Goal: Find contact information: Find contact information

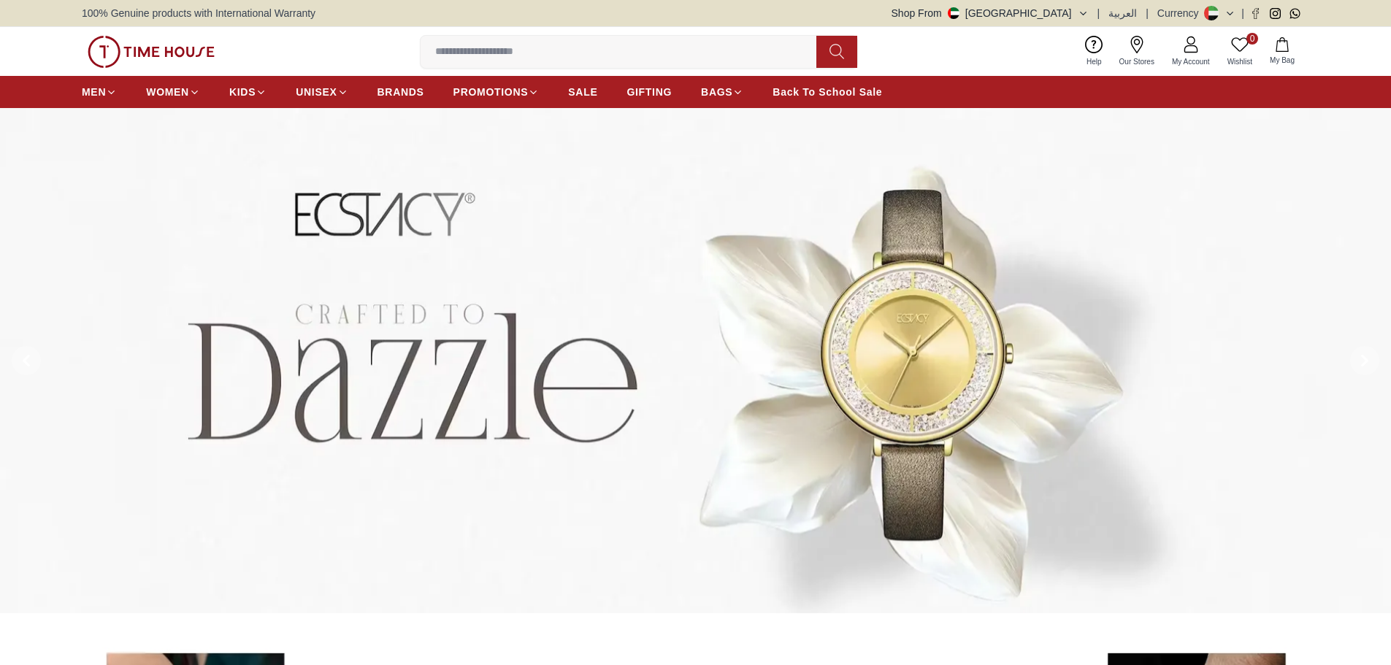
click at [467, 53] on input at bounding box center [624, 51] width 407 height 29
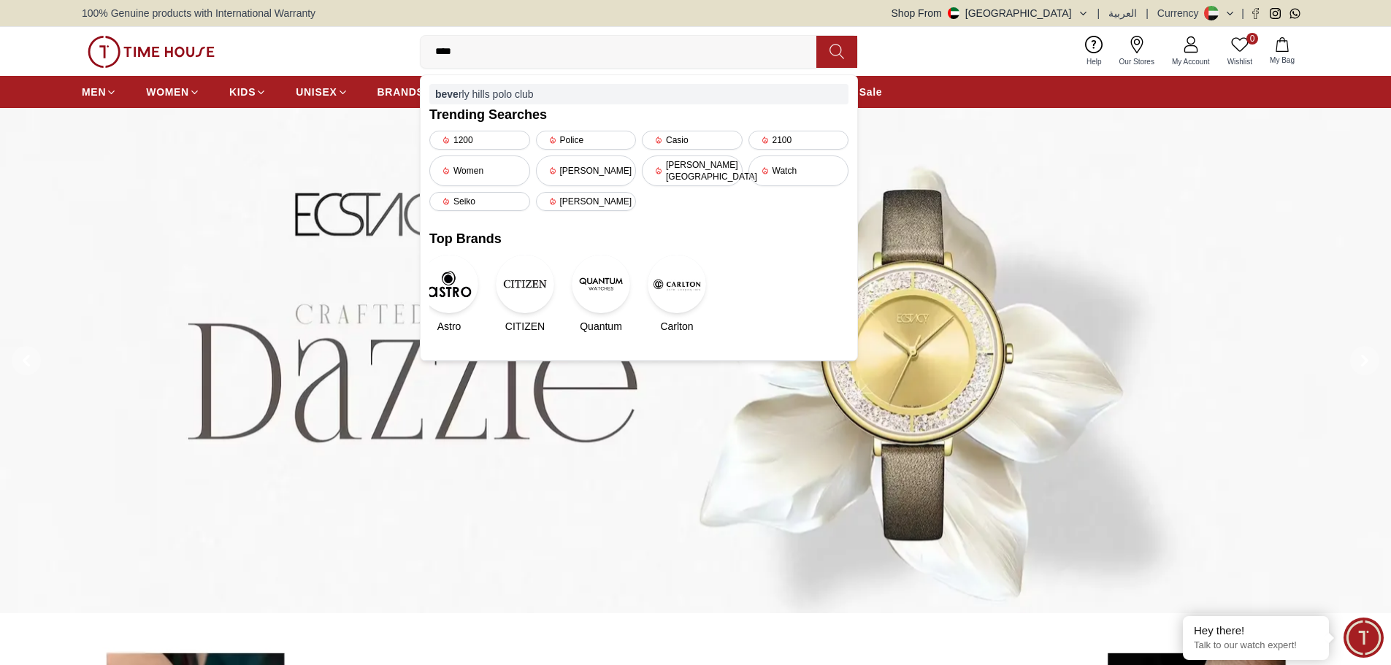
type input "****"
click at [491, 96] on div "beve rly hills polo club" at bounding box center [638, 94] width 419 height 20
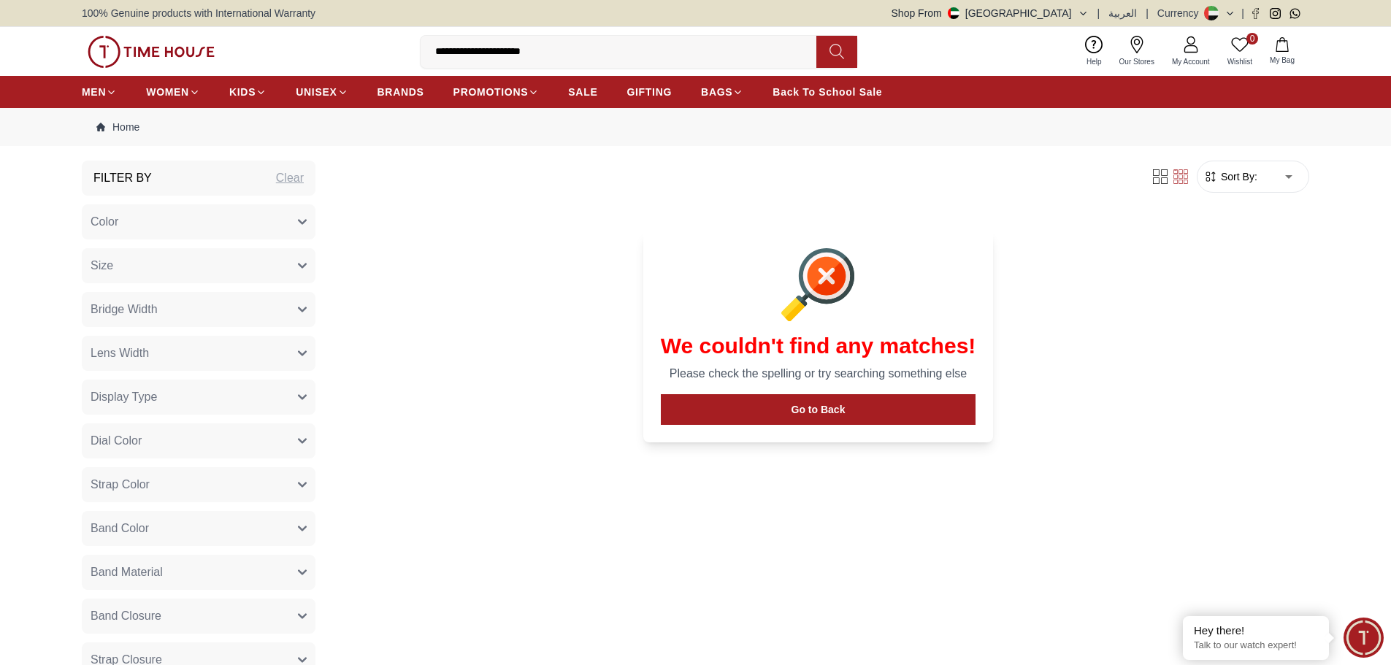
click at [564, 53] on input "**********" at bounding box center [624, 51] width 407 height 29
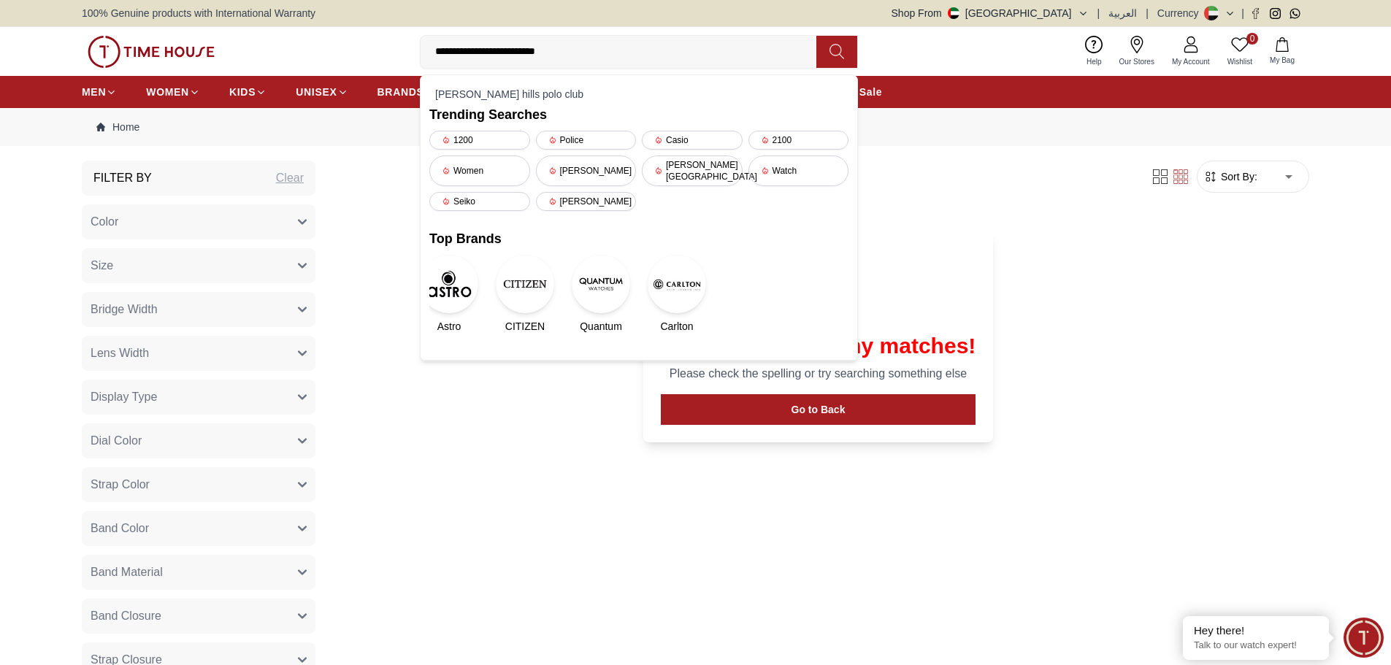
type input "**********"
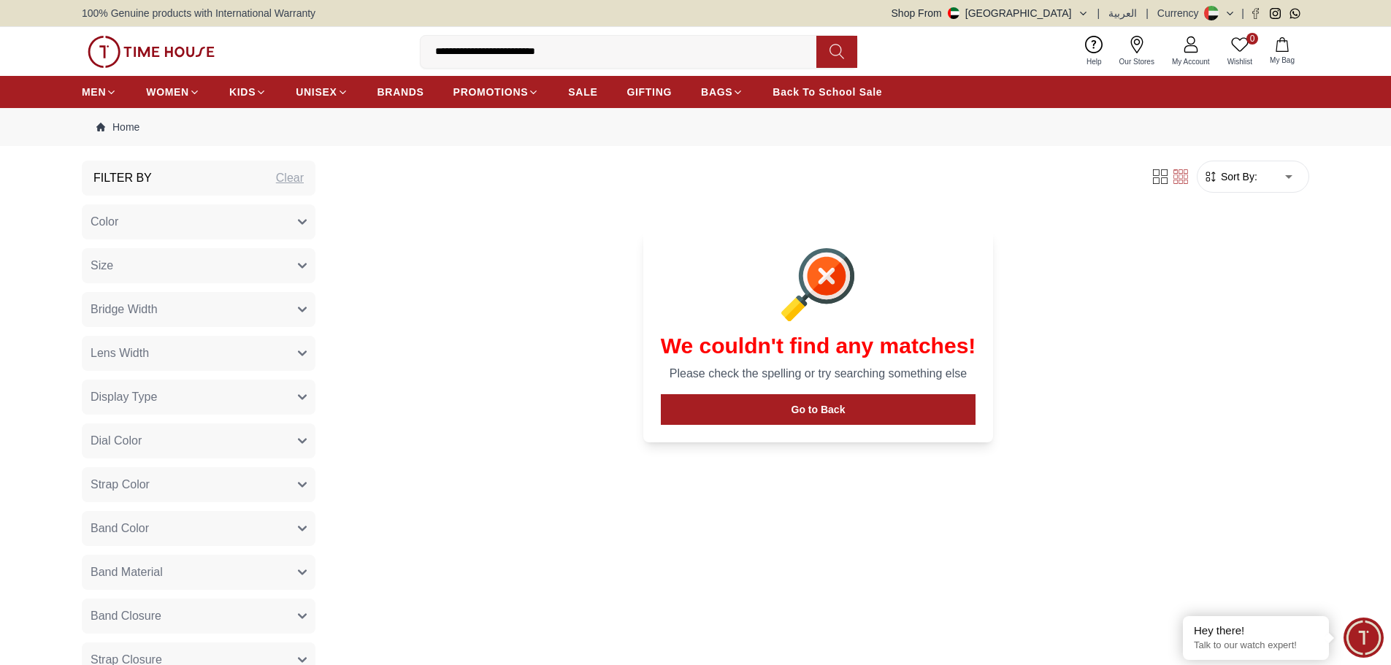
click at [9, 177] on section "Filter By Clear Color Black Green Blue Red Dark Blue Silver Silver / Black Oran…" at bounding box center [695, 573] width 1391 height 824
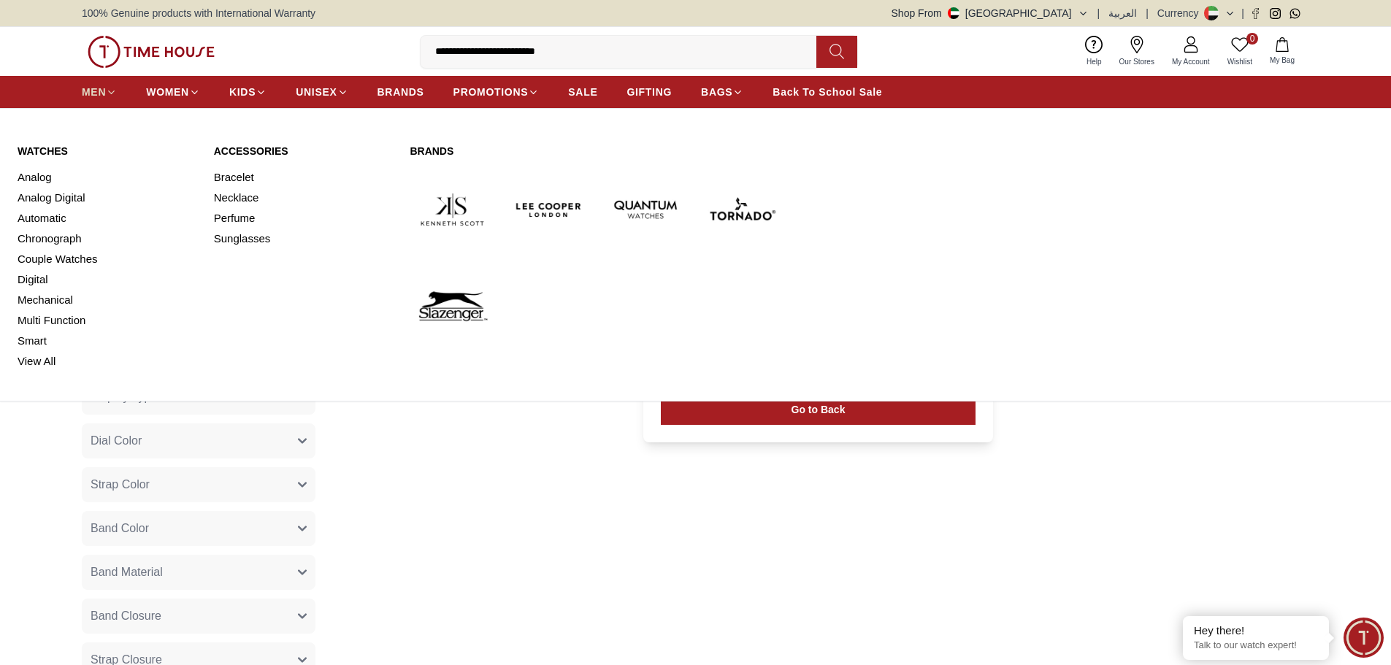
click at [112, 93] on icon at bounding box center [112, 92] width 6 height 3
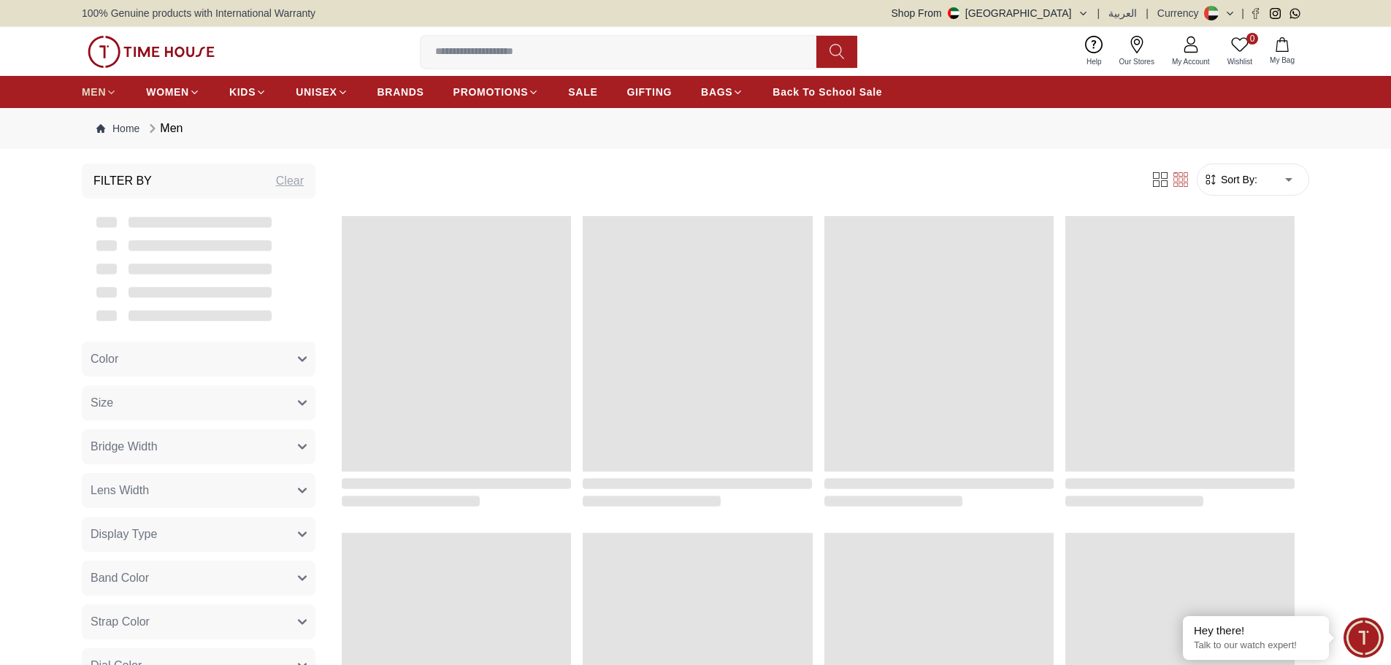
click at [112, 93] on icon at bounding box center [112, 92] width 6 height 3
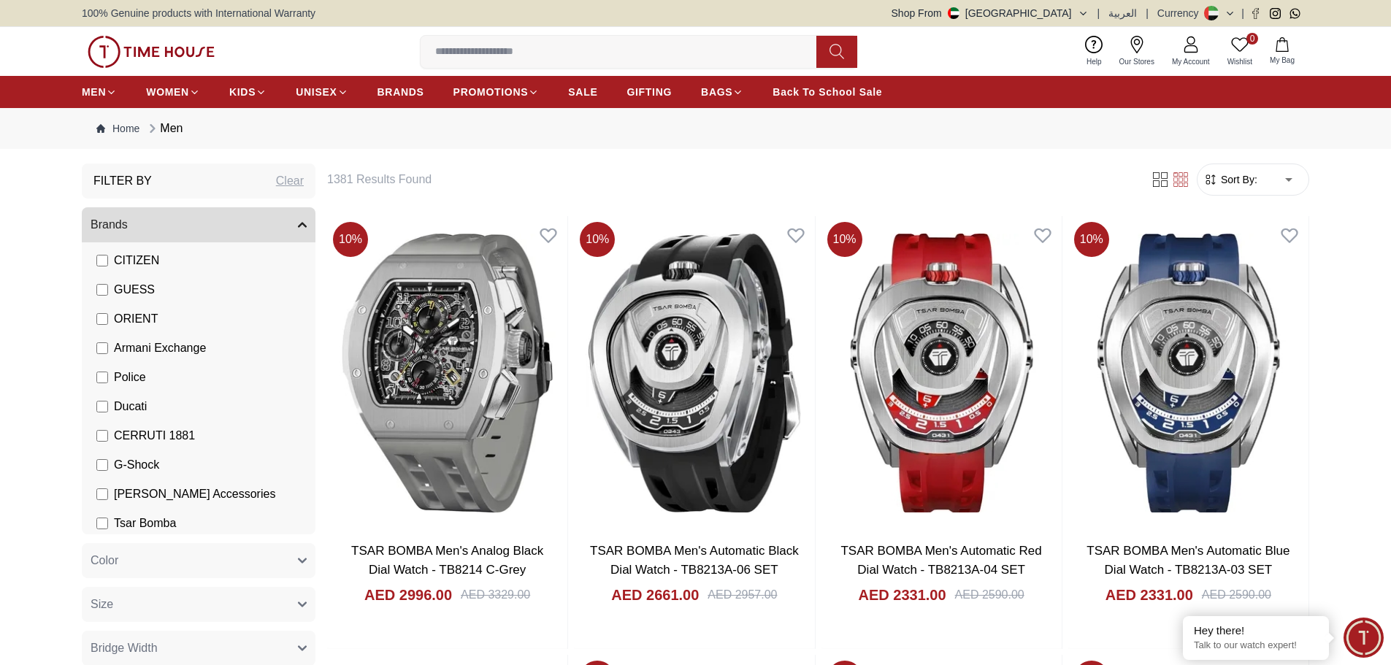
scroll to position [245, 0]
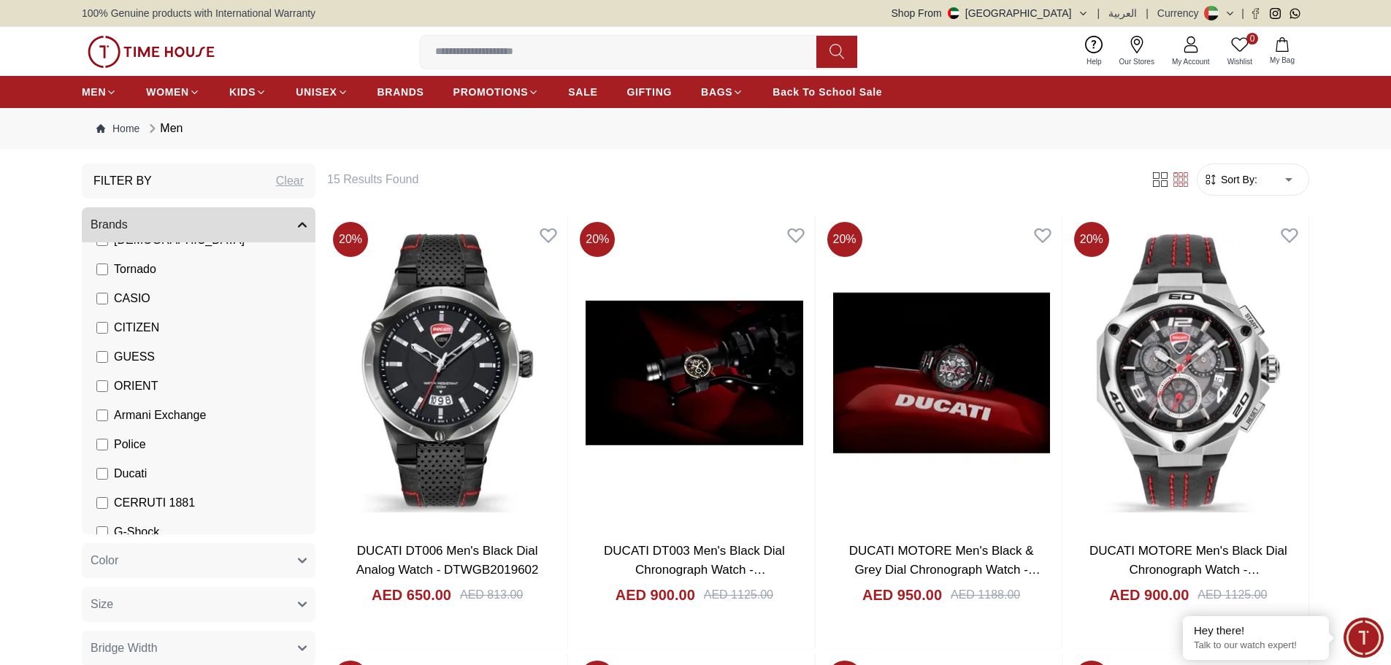
scroll to position [188, 0]
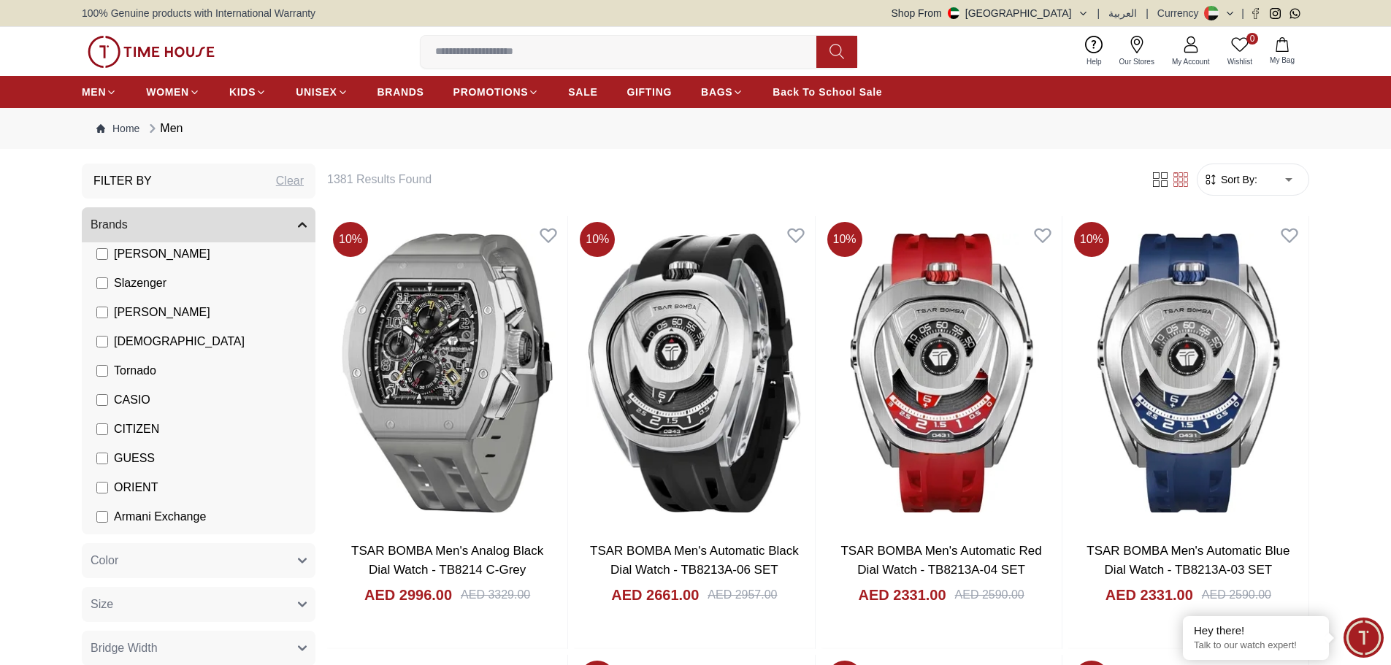
scroll to position [66, 0]
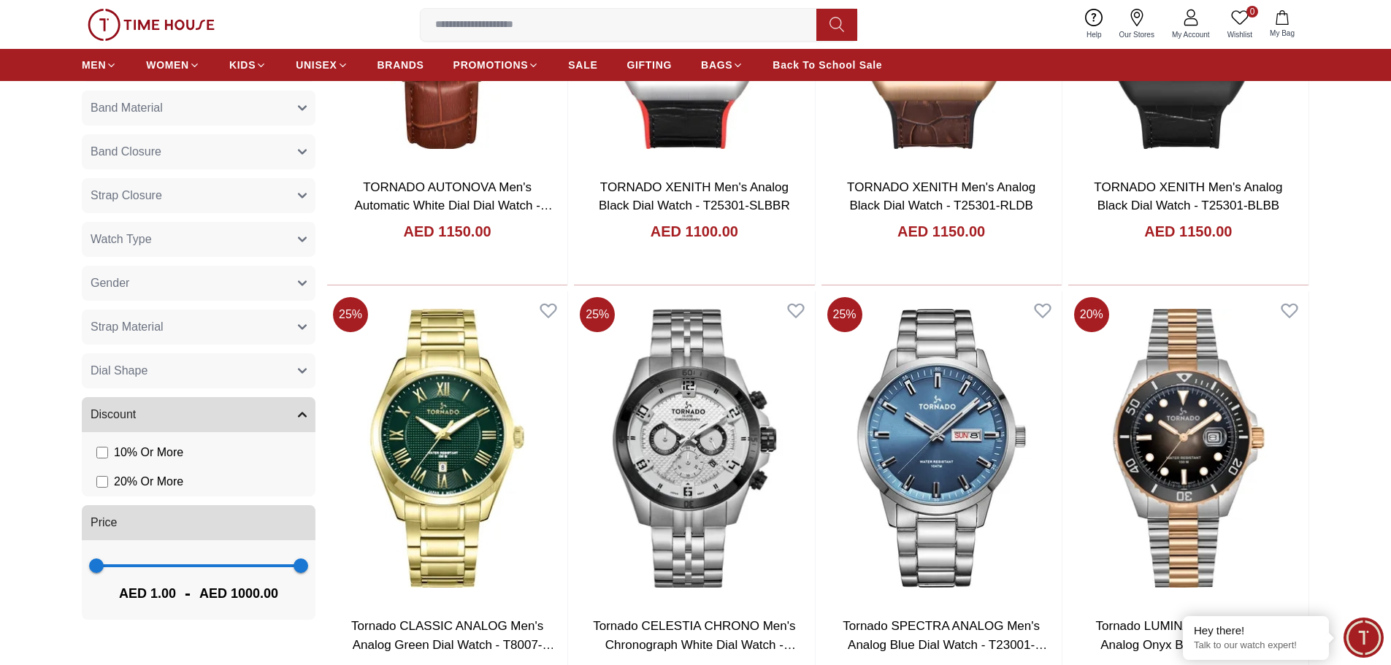
scroll to position [949, 0]
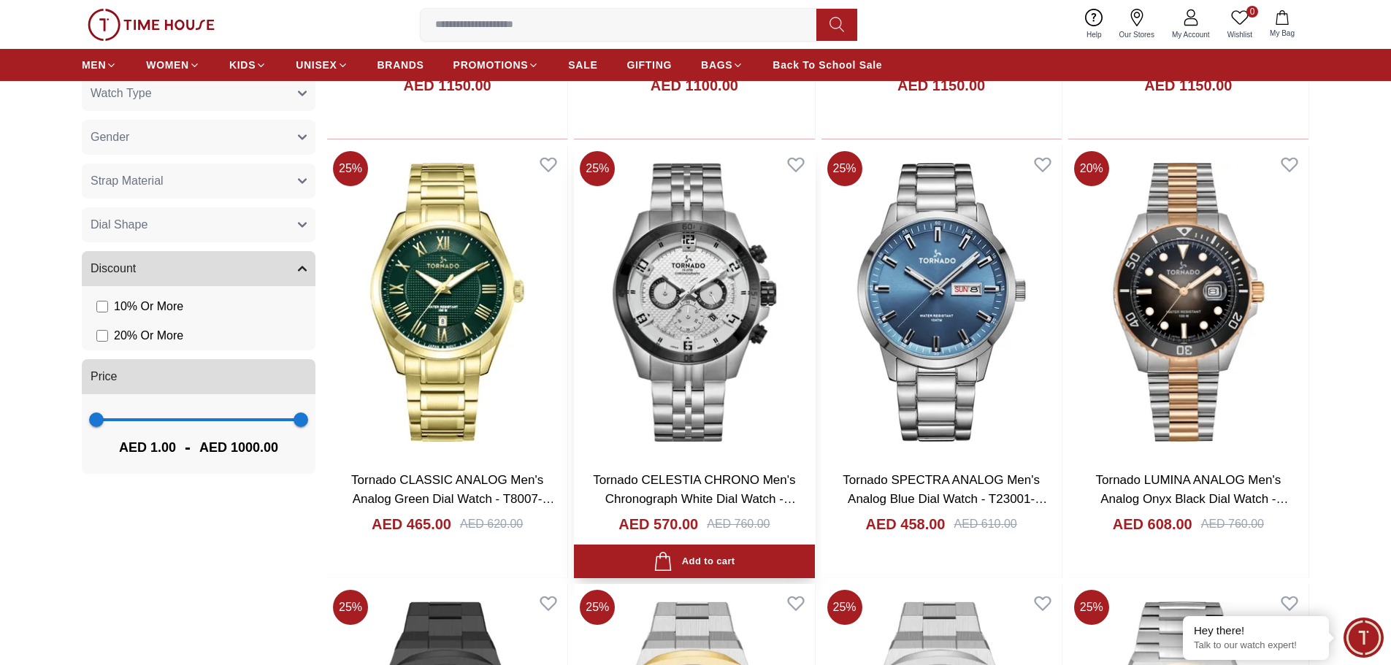
click at [713, 313] on img at bounding box center [694, 302] width 240 height 314
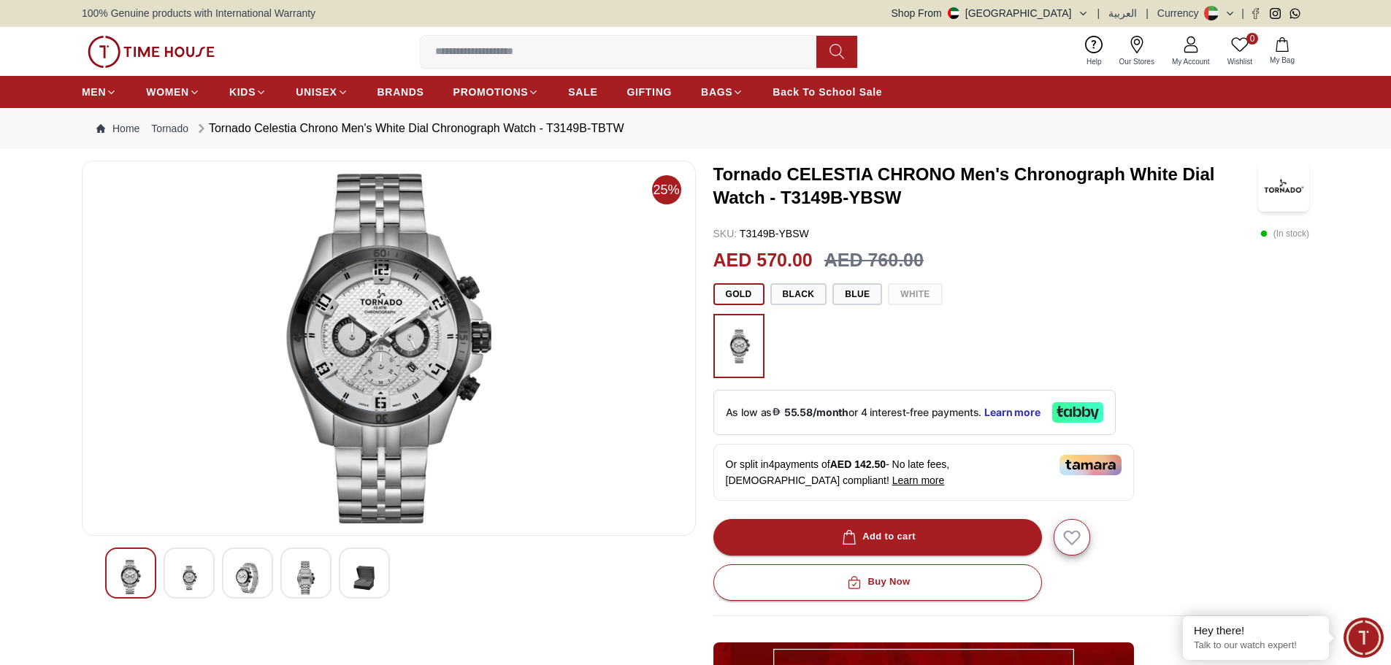
click at [306, 580] on img at bounding box center [306, 578] width 26 height 36
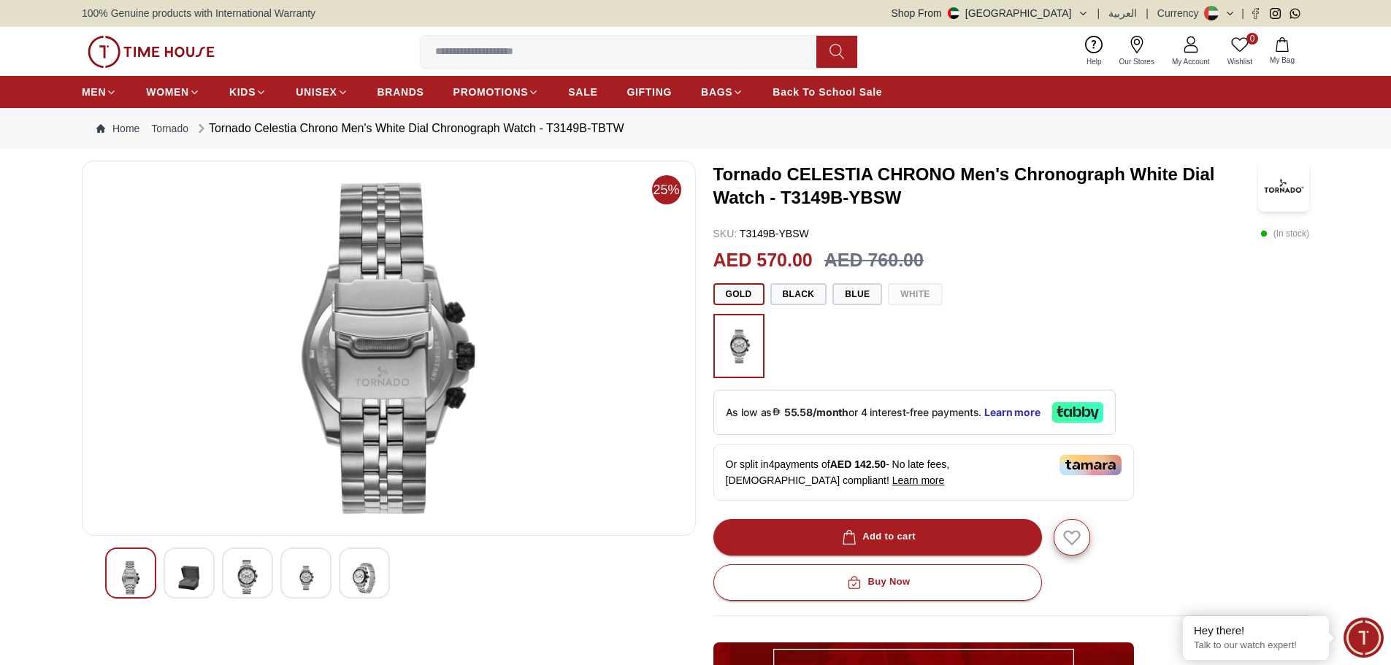
click at [259, 579] on img at bounding box center [247, 577] width 26 height 34
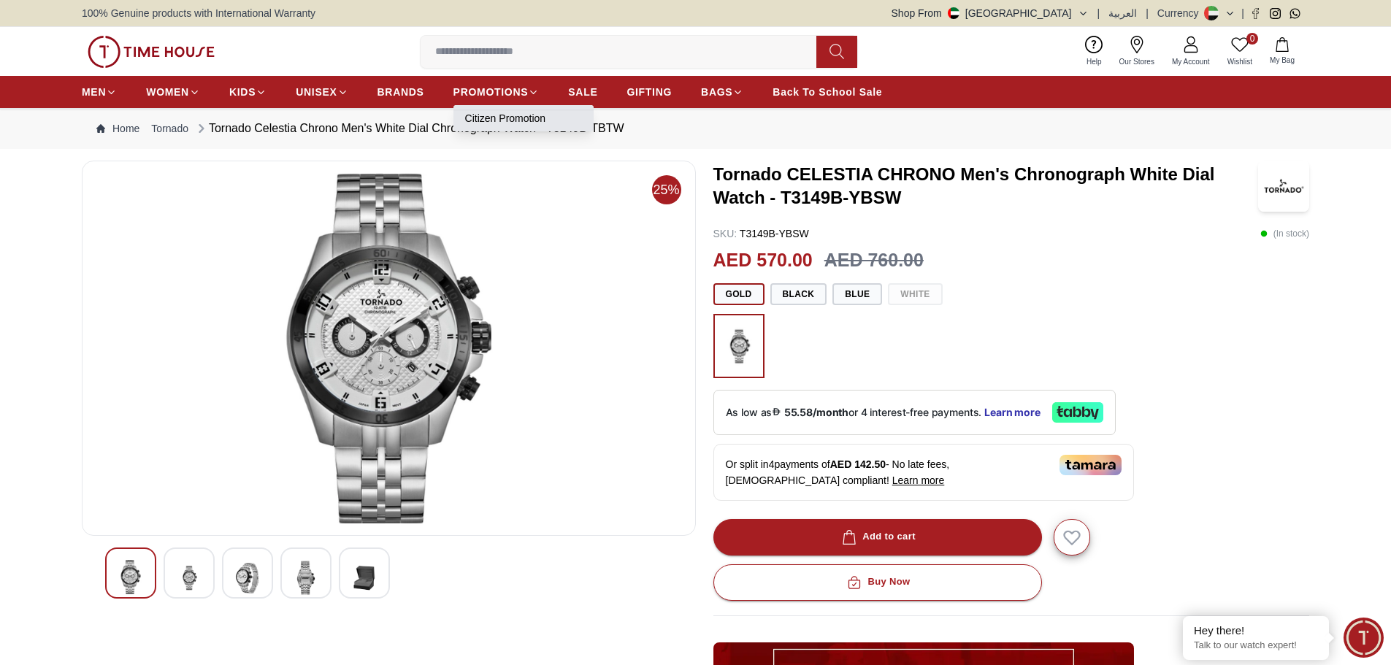
click at [491, 115] on link "Citizen Promotion" at bounding box center [523, 118] width 117 height 15
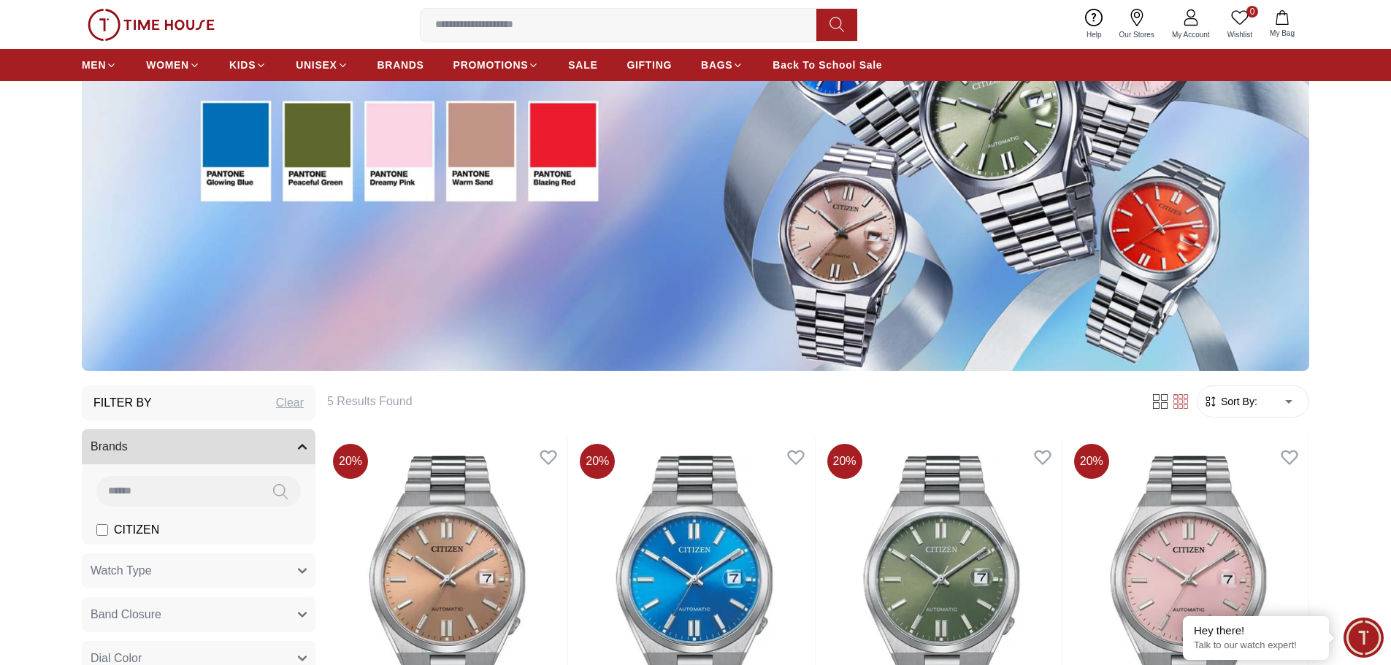
scroll to position [438, 0]
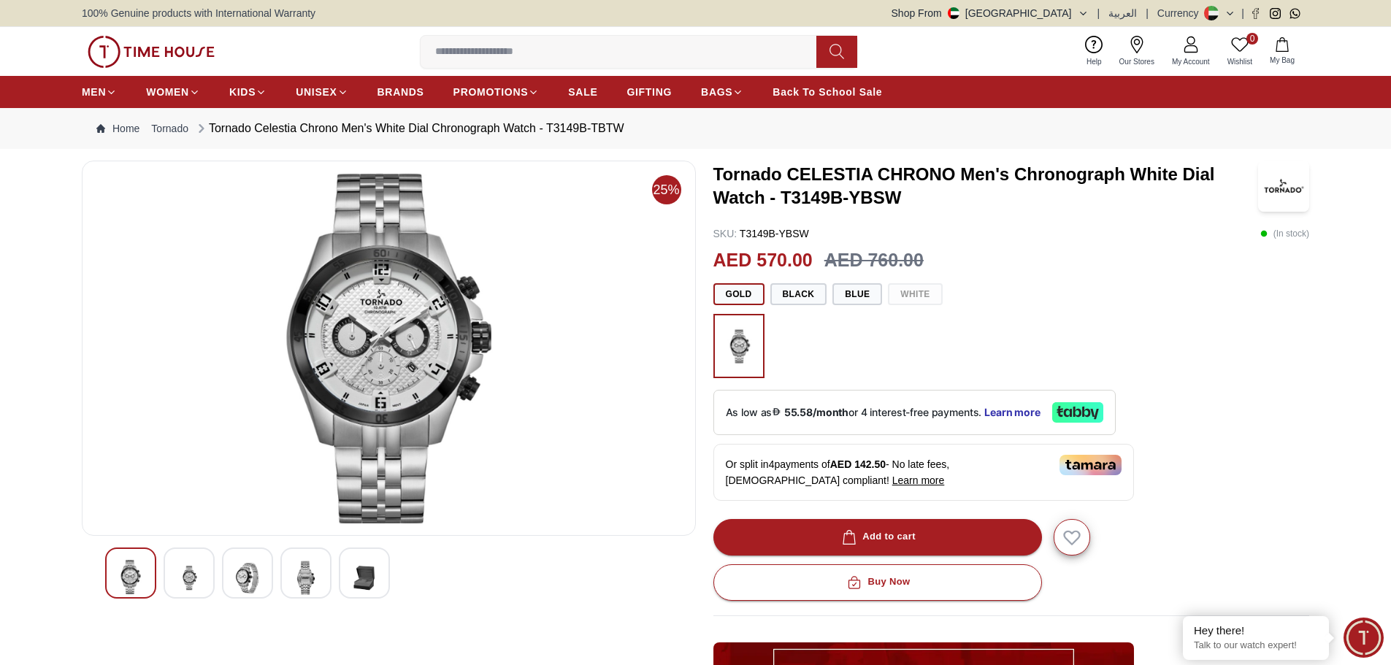
click at [193, 575] on img at bounding box center [189, 578] width 26 height 36
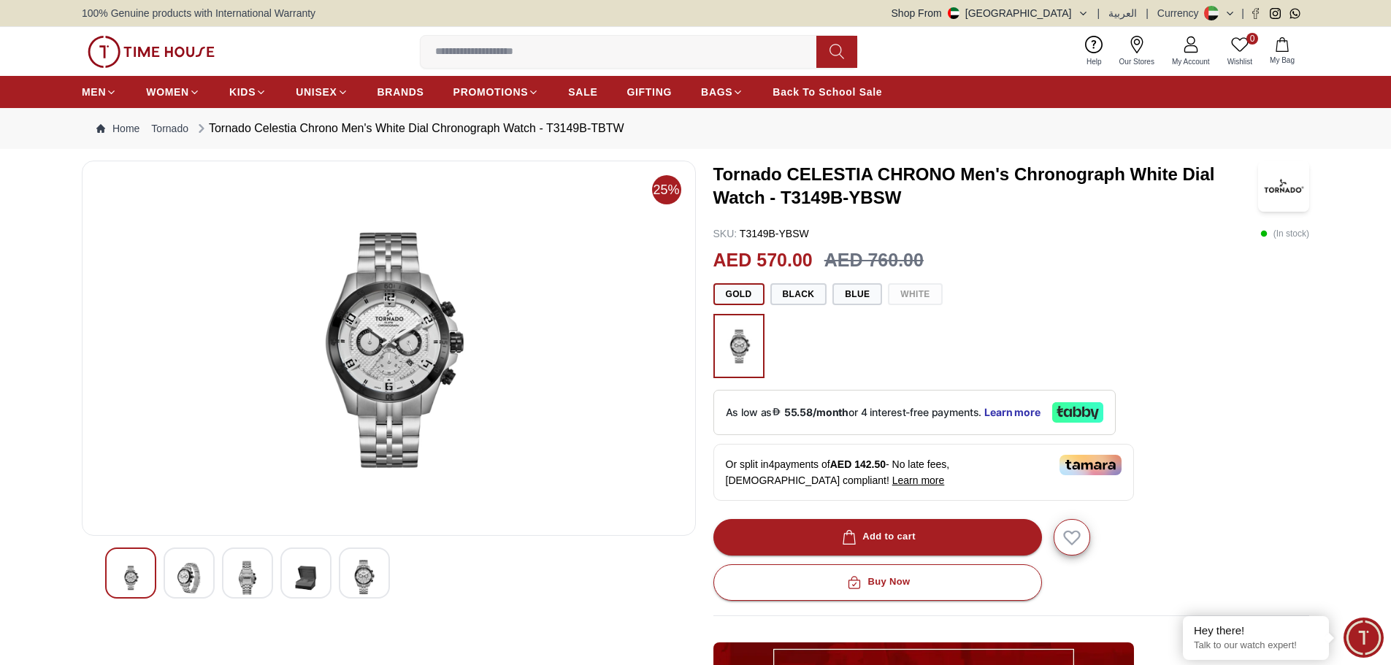
click at [240, 577] on img at bounding box center [247, 578] width 26 height 36
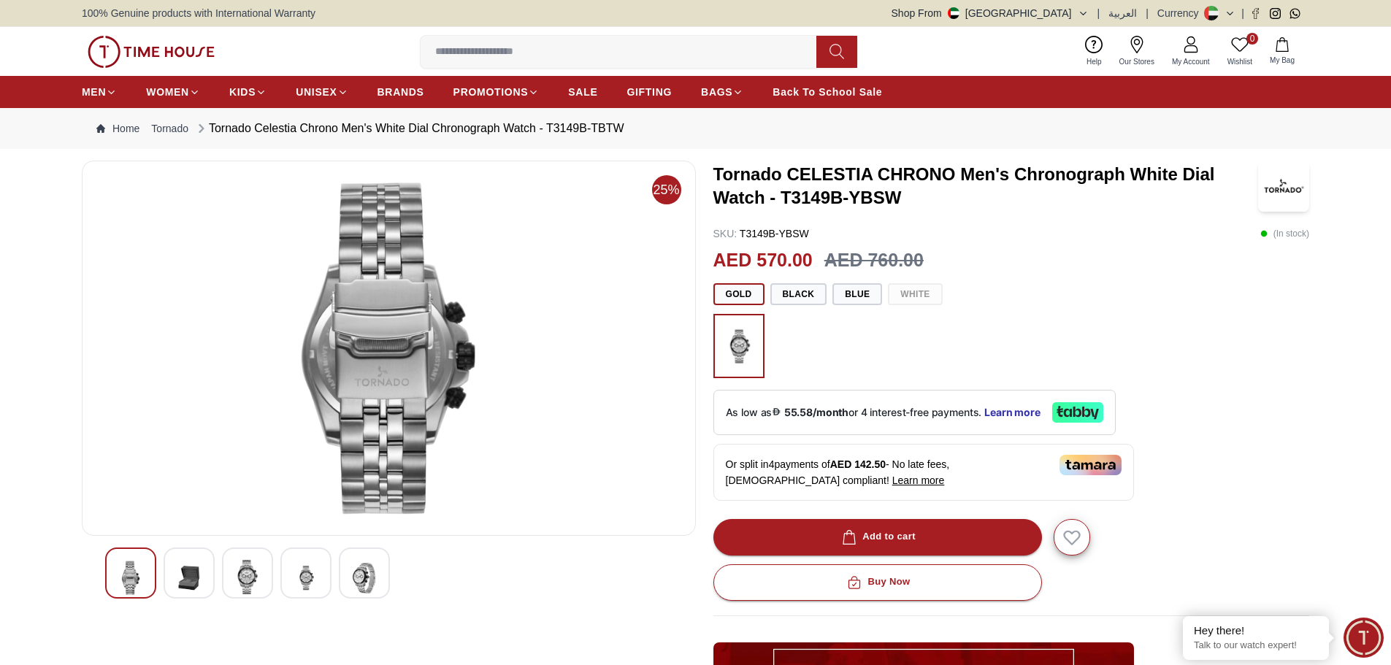
click at [185, 576] on img at bounding box center [189, 578] width 26 height 36
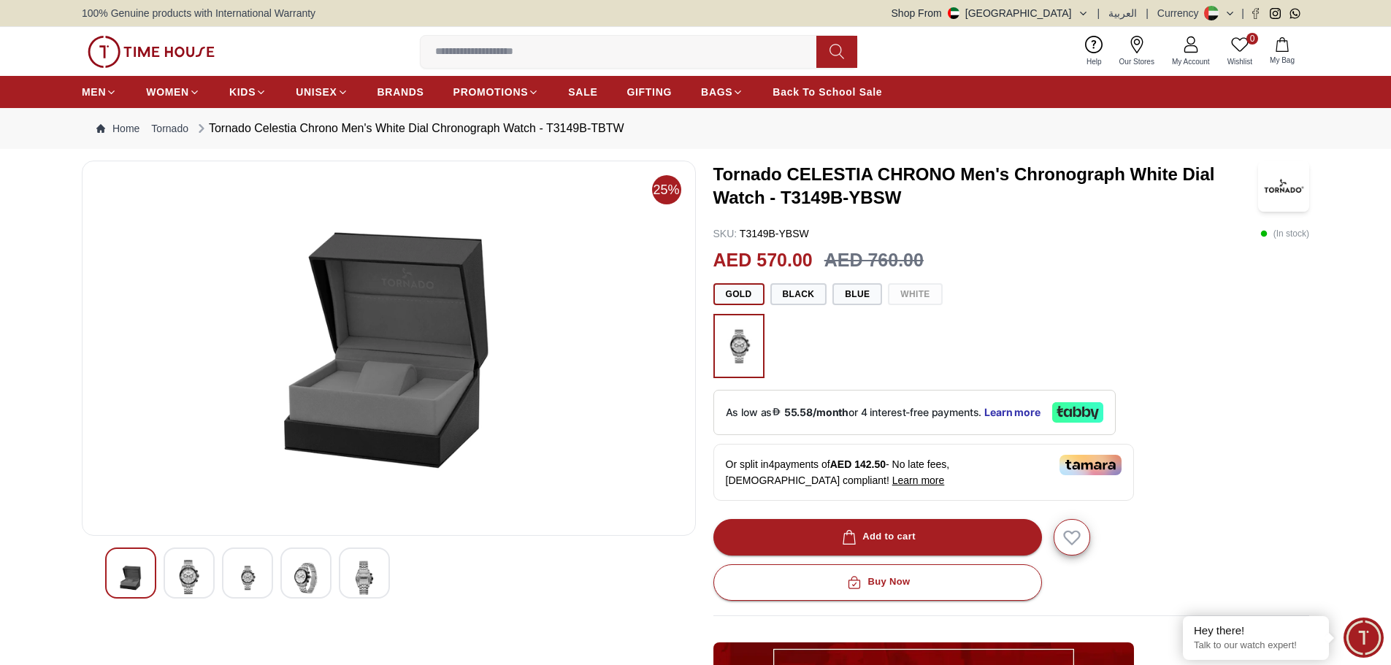
click at [113, 569] on div at bounding box center [130, 573] width 51 height 51
click at [188, 575] on img at bounding box center [189, 577] width 26 height 34
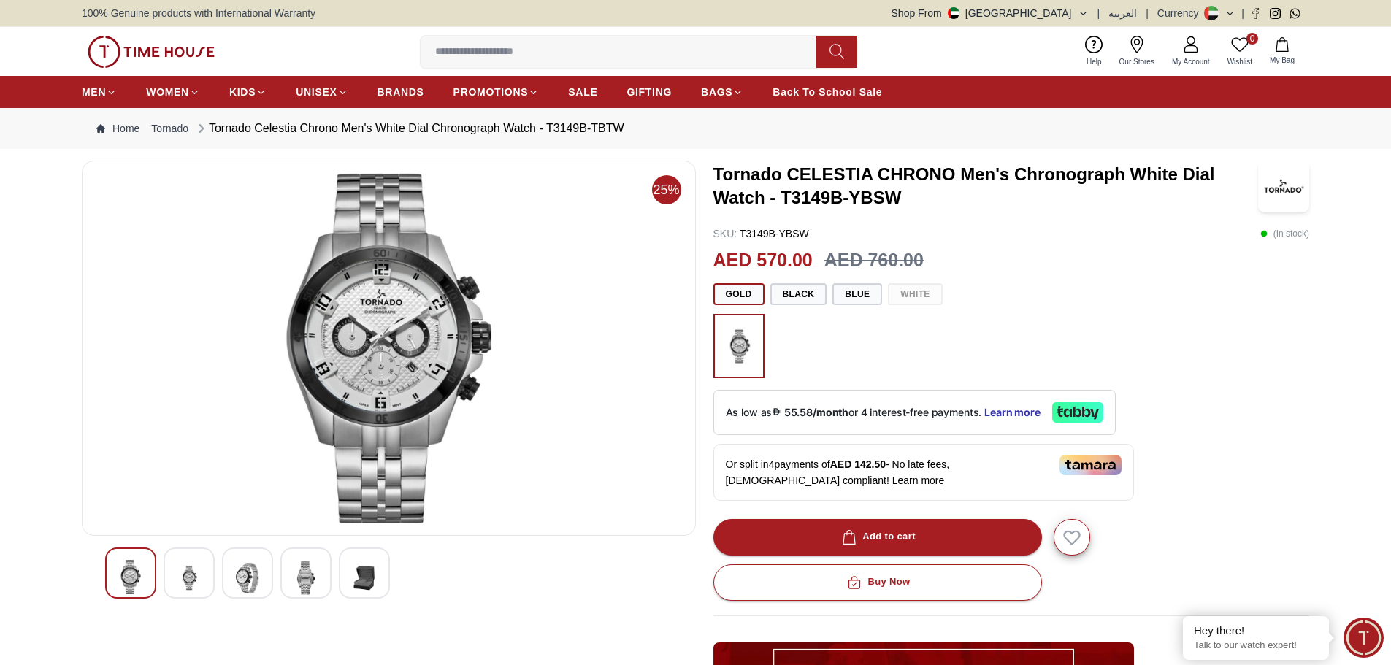
scroll to position [949, 0]
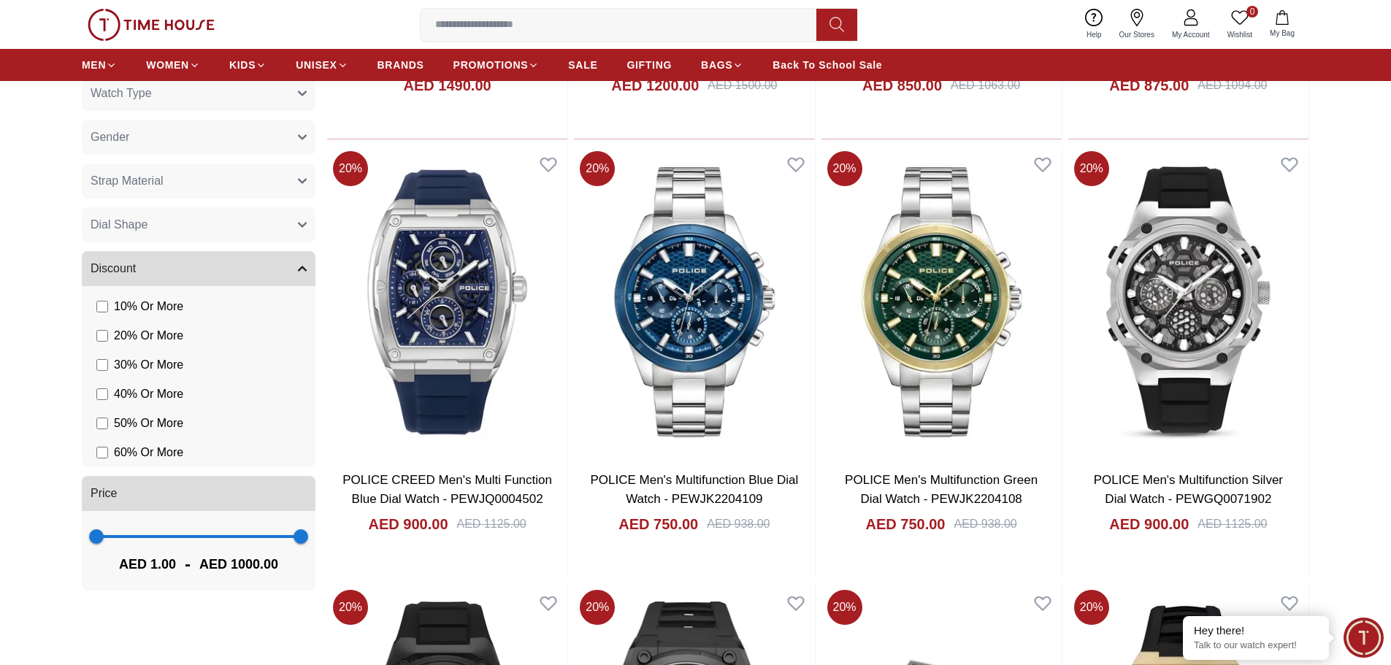
click at [1139, 30] on span "Our Stores" at bounding box center [1136, 34] width 47 height 11
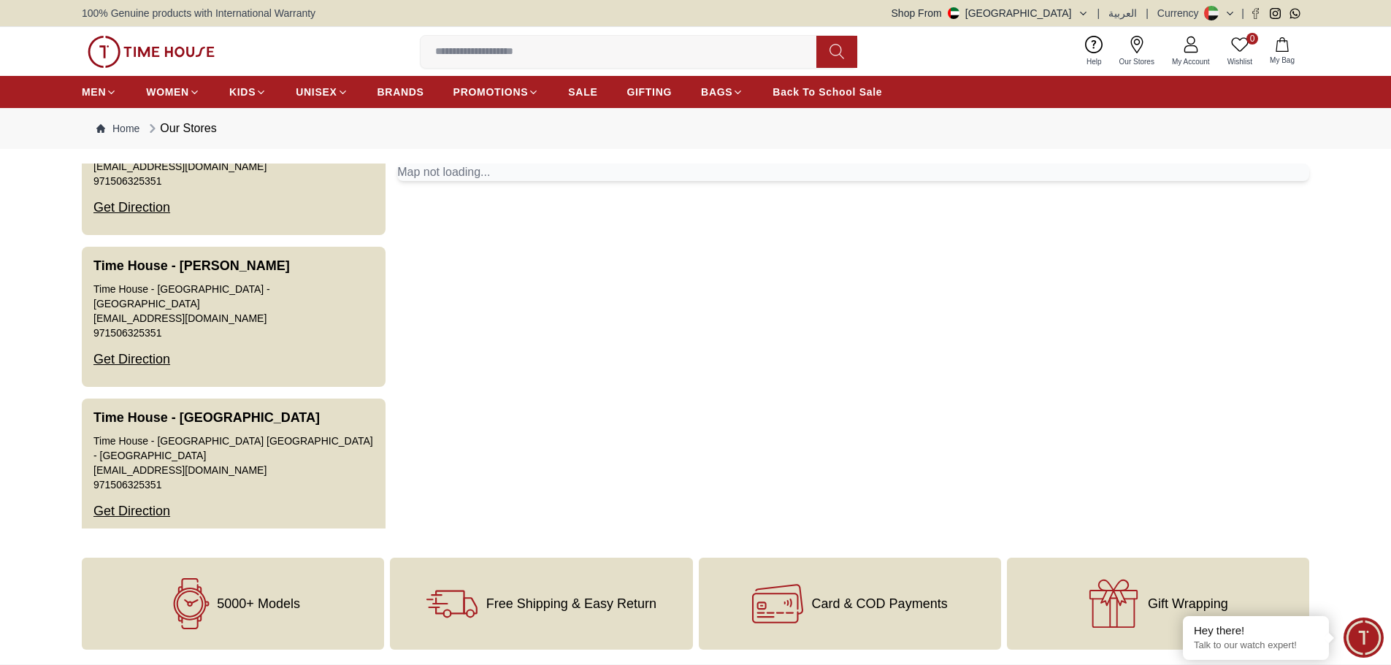
scroll to position [2857, 0]
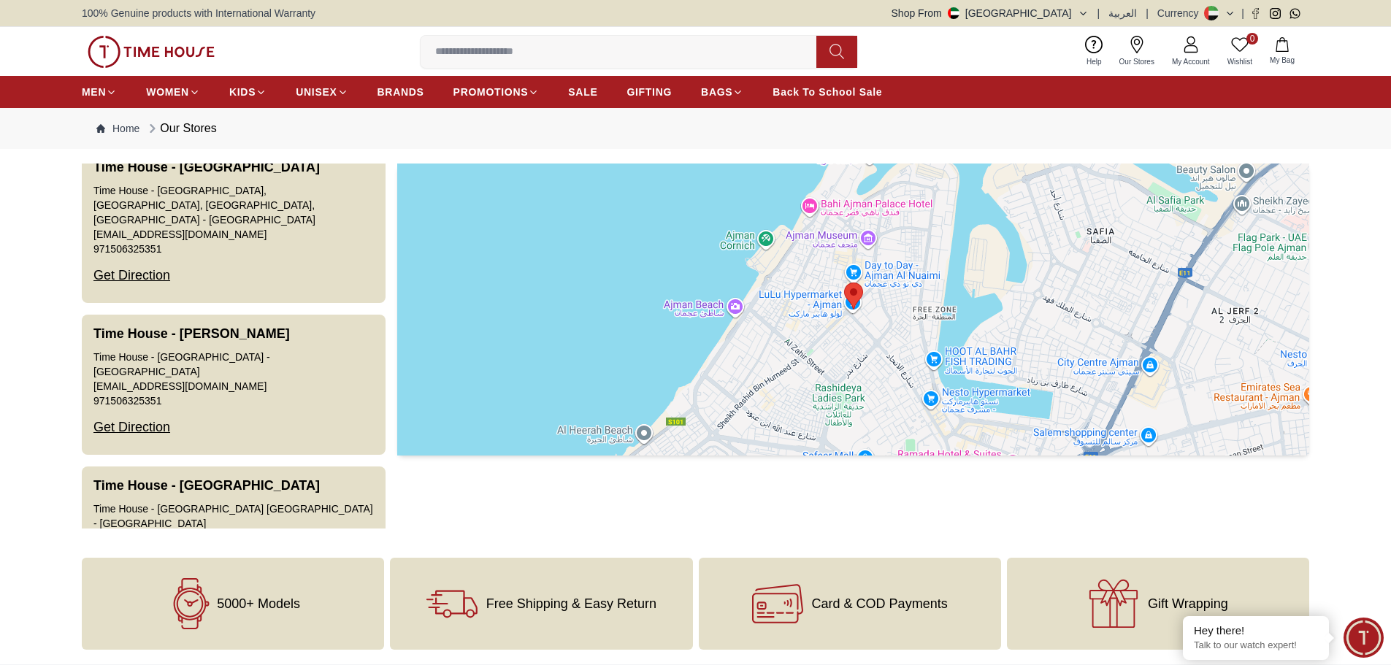
scroll to position [2790, 0]
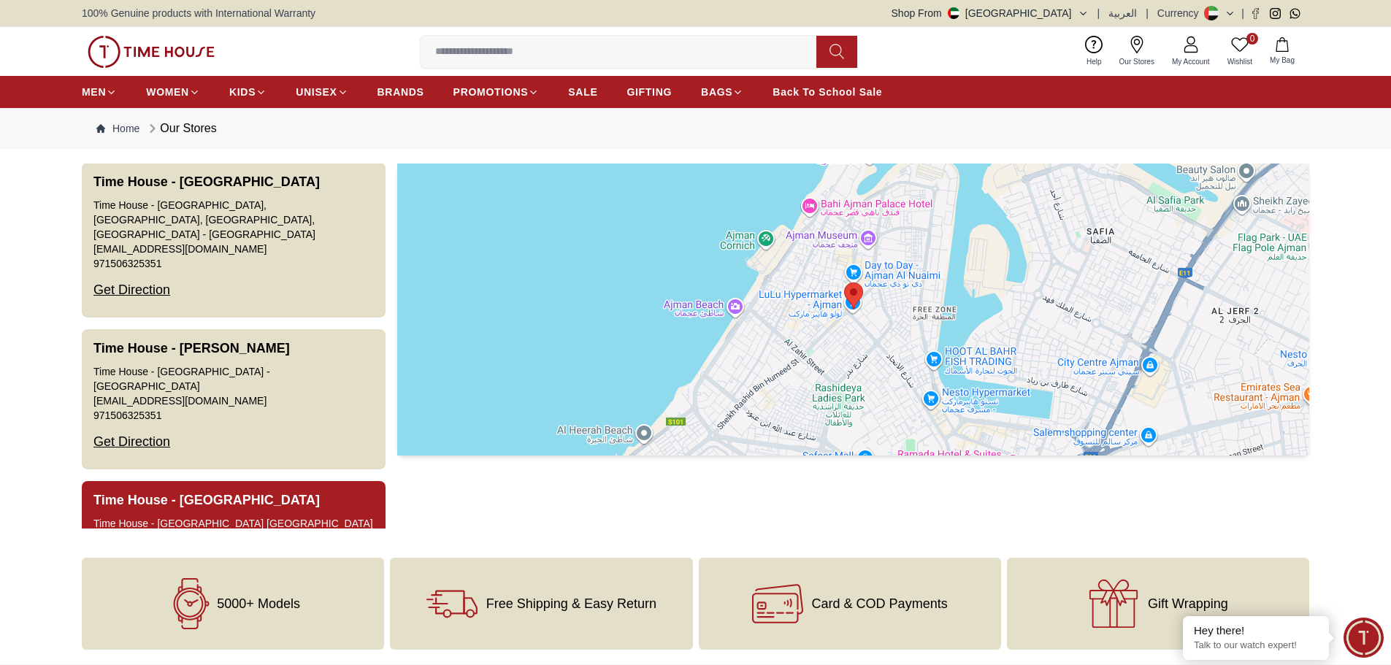
click at [243, 545] on link "[EMAIL_ADDRESS][DOMAIN_NAME]" at bounding box center [179, 552] width 173 height 15
